Goal: Task Accomplishment & Management: Use online tool/utility

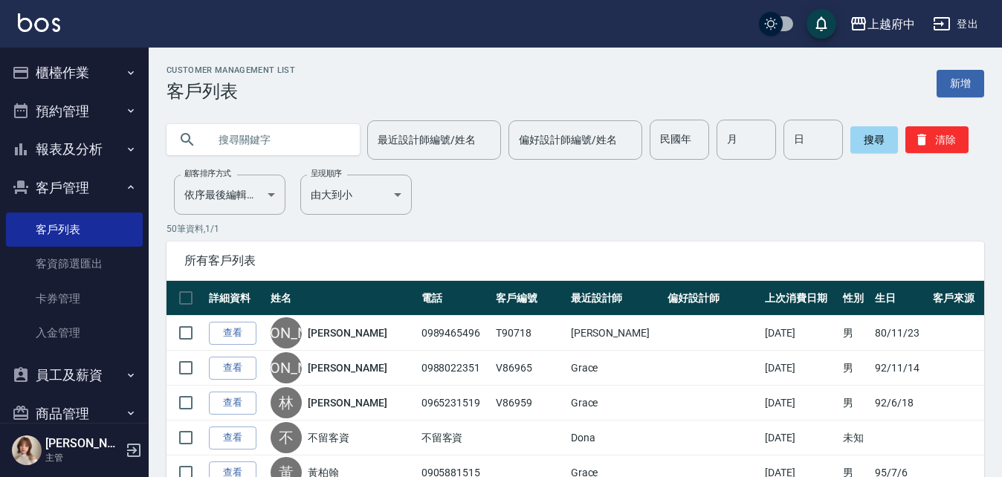
click at [267, 135] on input "text" at bounding box center [278, 140] width 140 height 40
type input "0916316609"
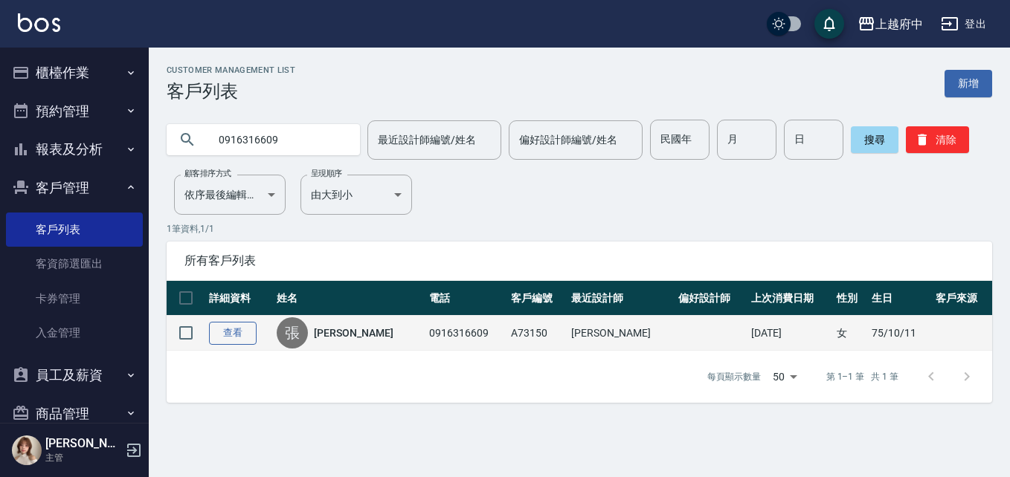
click at [243, 328] on link "查看" at bounding box center [233, 333] width 48 height 23
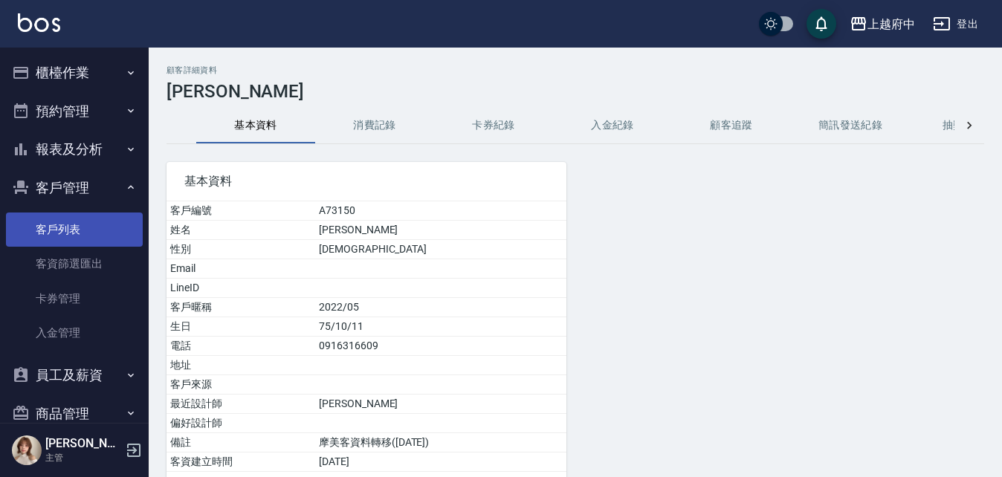
click at [52, 228] on link "客戶列表" at bounding box center [74, 230] width 137 height 34
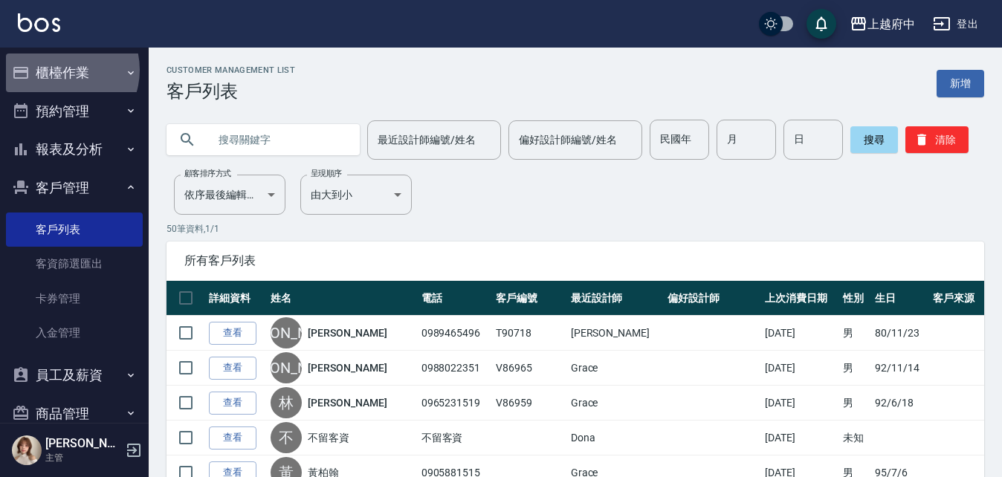
click at [61, 70] on button "櫃檯作業" at bounding box center [74, 73] width 137 height 39
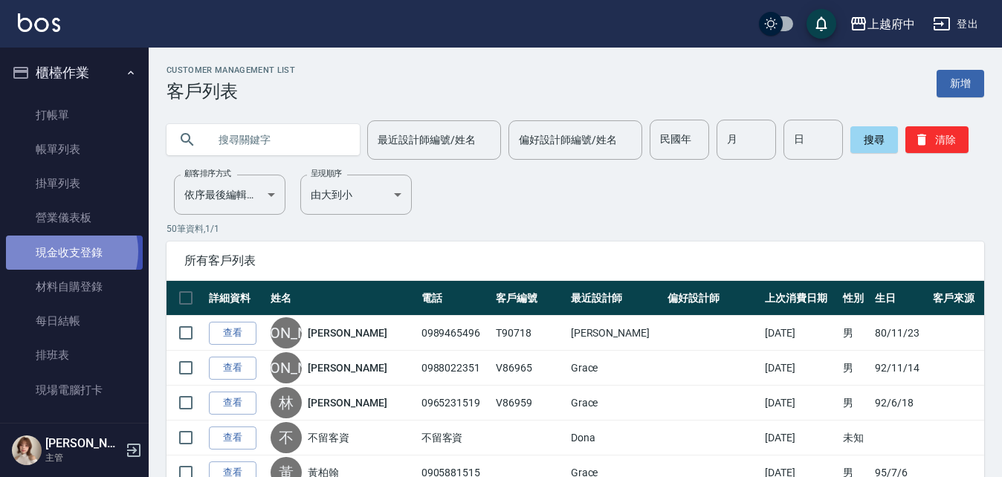
click at [67, 251] on link "現金收支登錄" at bounding box center [74, 253] width 137 height 34
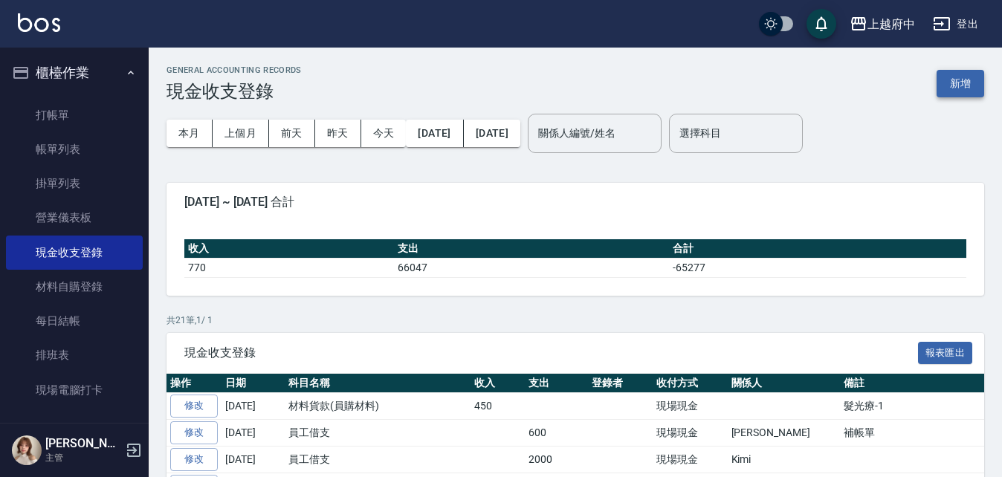
click at [965, 80] on button "新增" at bounding box center [961, 84] width 48 height 28
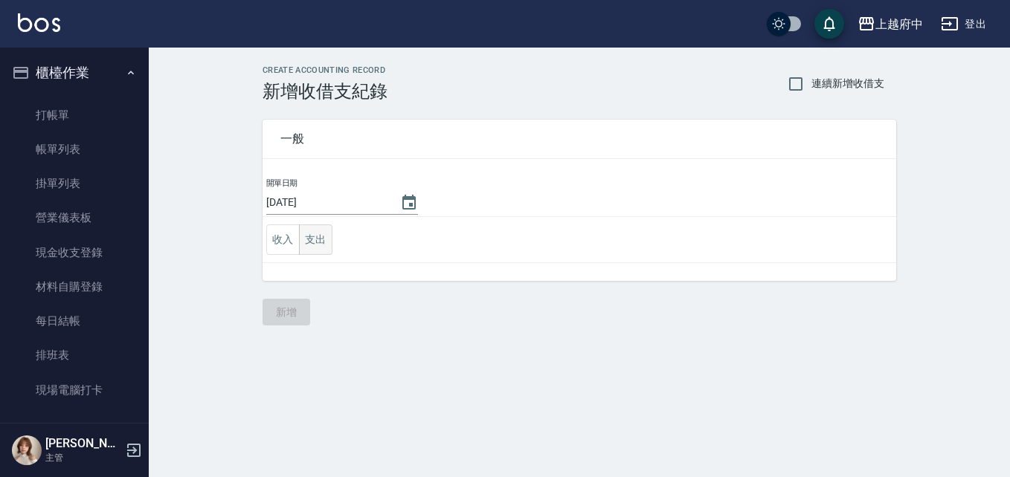
click at [319, 235] on button "支出" at bounding box center [315, 240] width 33 height 30
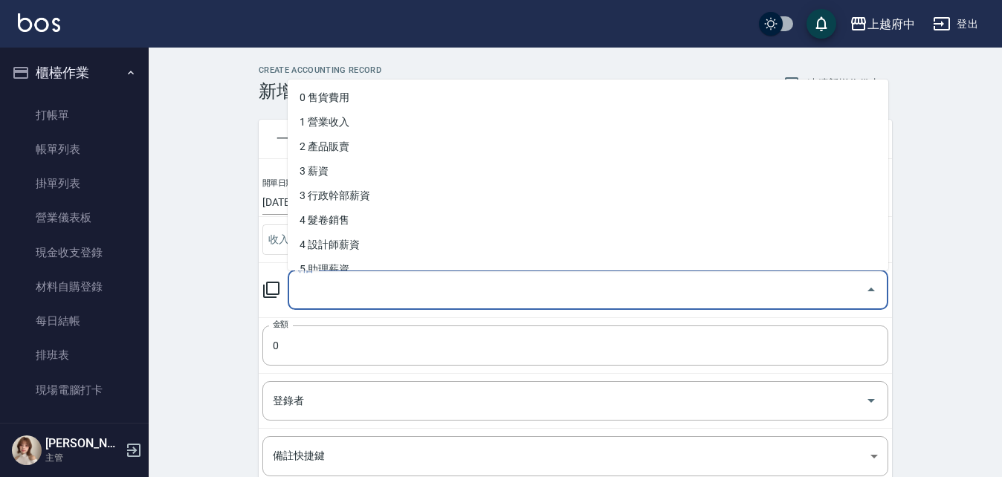
click at [411, 282] on input "科目" at bounding box center [576, 290] width 565 height 26
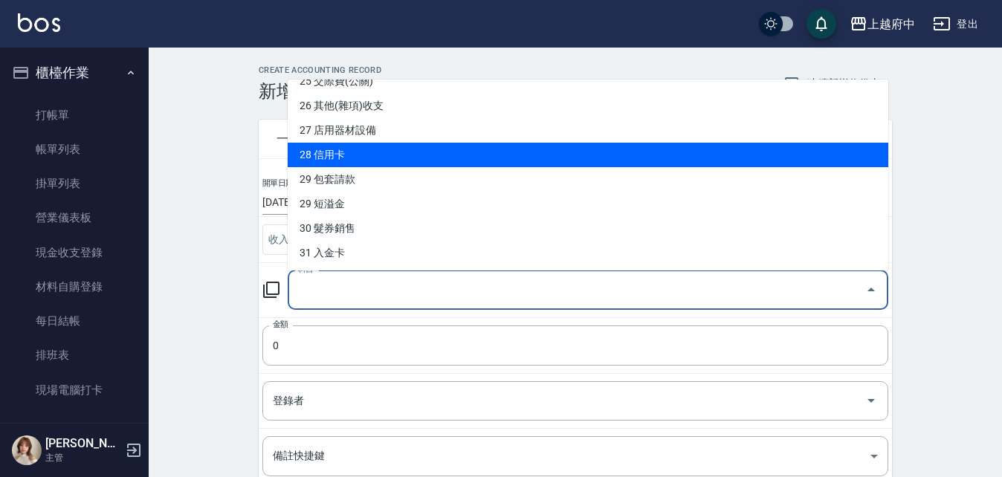
scroll to position [752, 0]
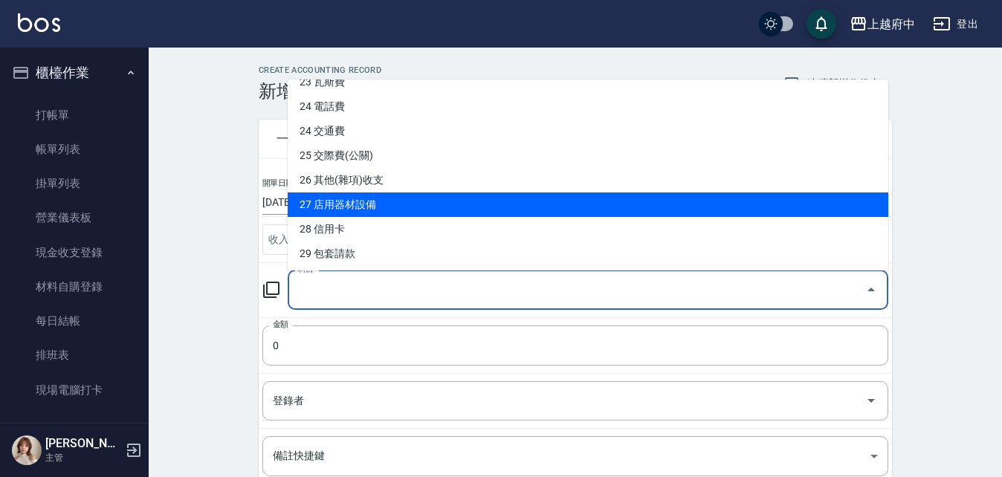
click at [355, 201] on li "27 店用器材設備" at bounding box center [588, 205] width 601 height 25
type input "27 店用器材設備"
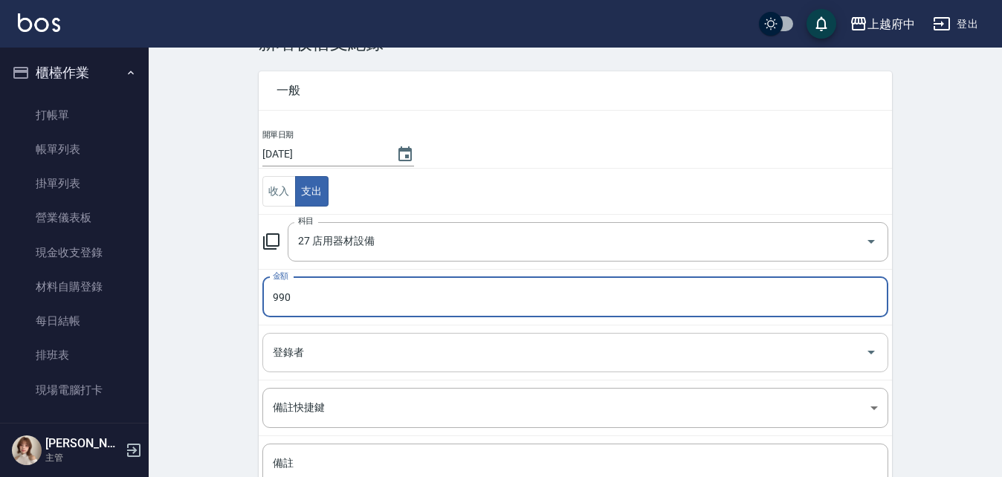
scroll to position [149, 0]
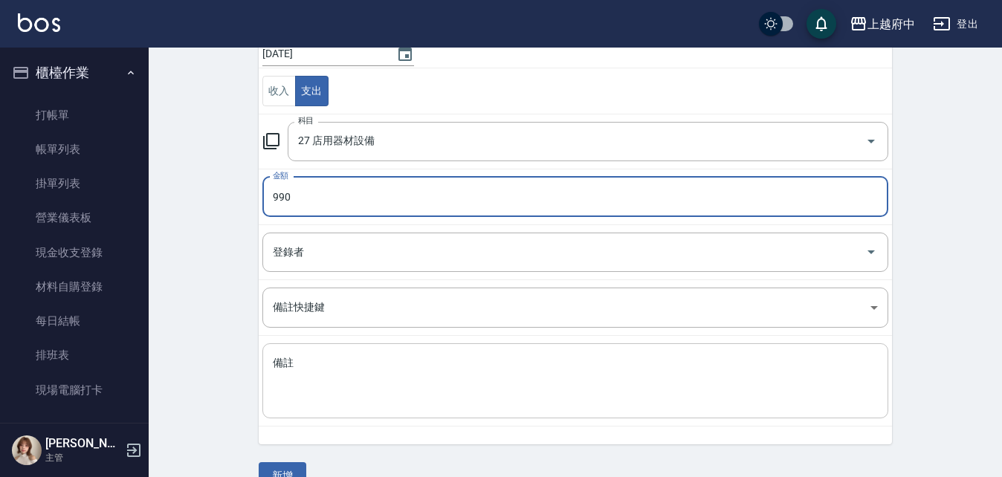
type input "990"
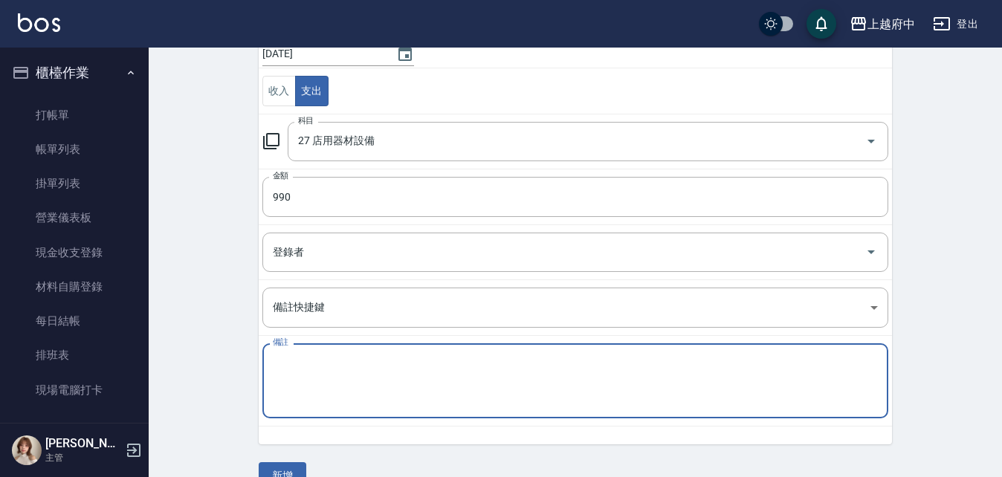
click at [354, 367] on textarea "備註" at bounding box center [575, 381] width 605 height 51
type textarea "c"
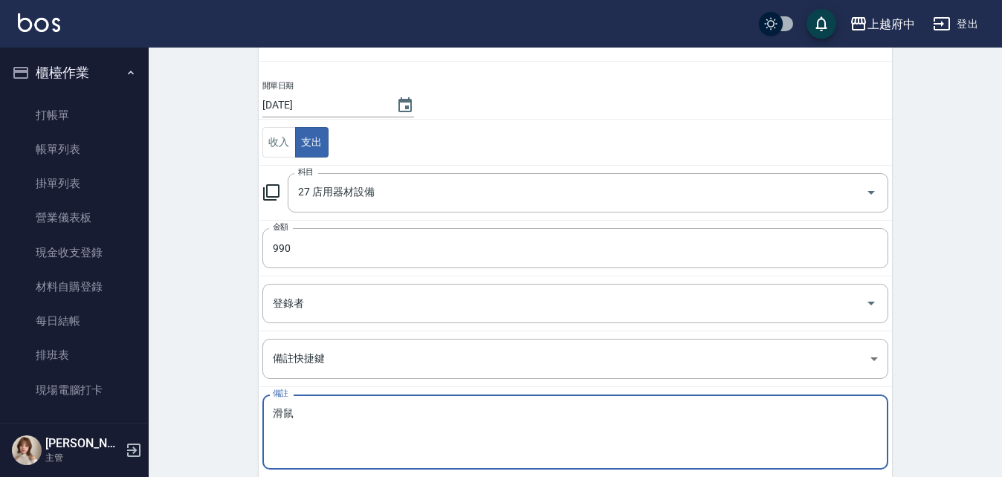
scroll to position [74, 0]
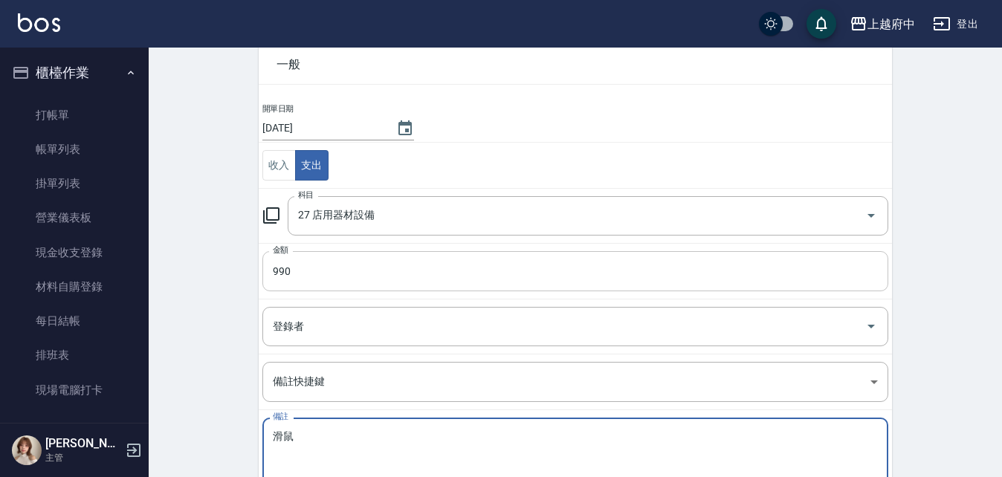
type textarea "滑鼠"
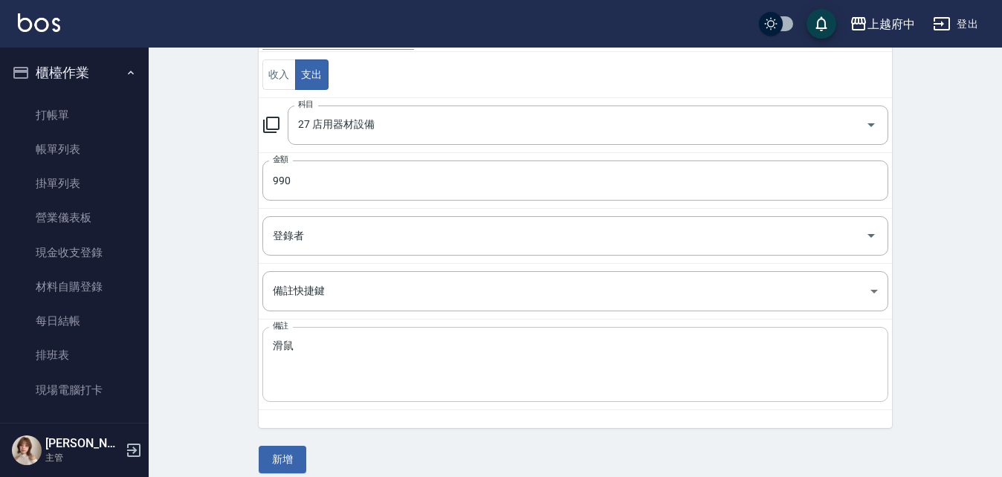
scroll to position [179, 0]
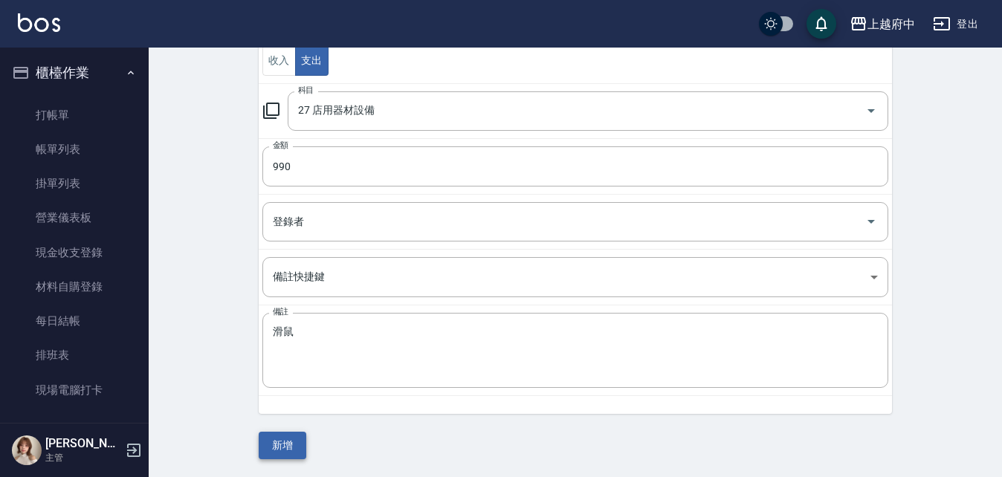
click at [285, 444] on button "新增" at bounding box center [283, 446] width 48 height 28
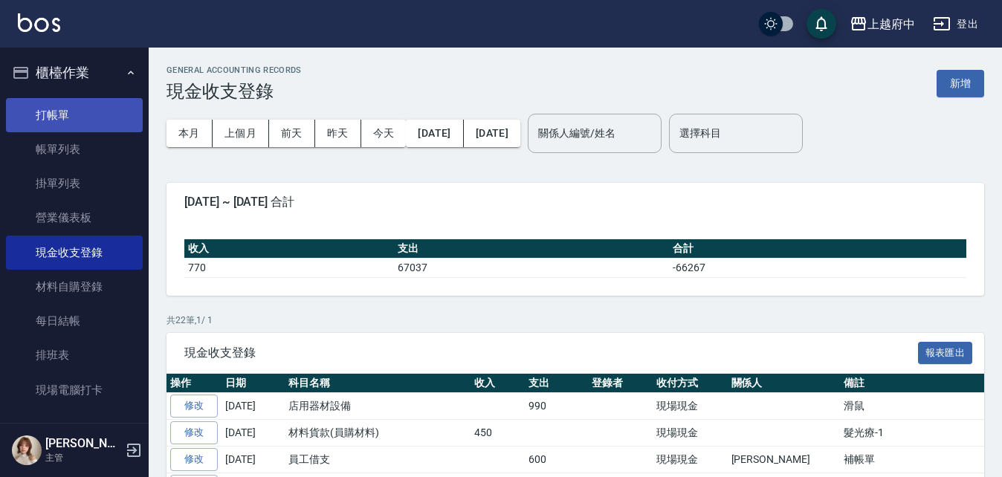
click at [50, 115] on link "打帳單" at bounding box center [74, 115] width 137 height 34
